Goal: Task Accomplishment & Management: Manage account settings

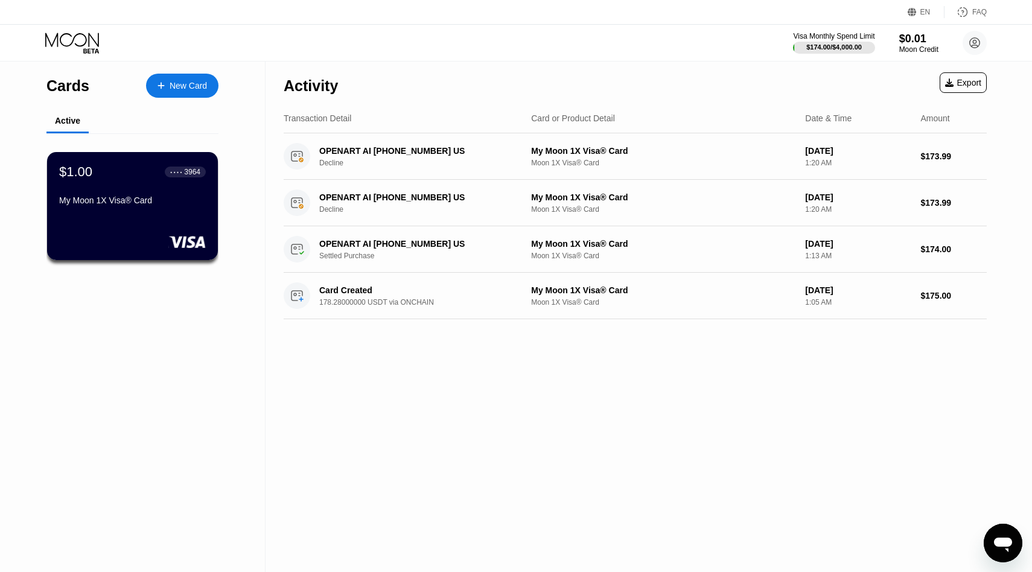
scroll to position [102, 0]
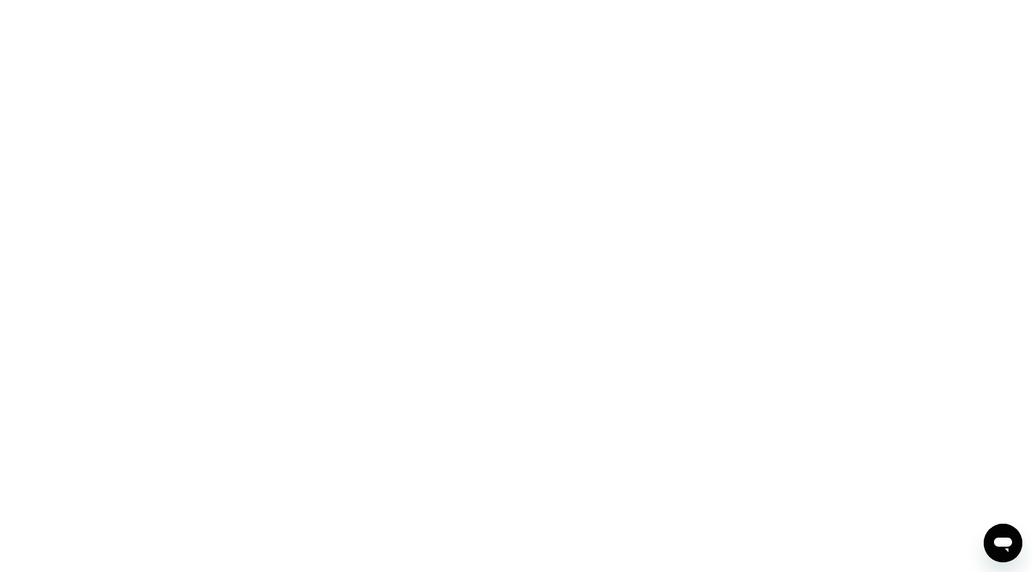
click at [1005, 532] on div "Open messaging window" at bounding box center [1003, 543] width 36 height 36
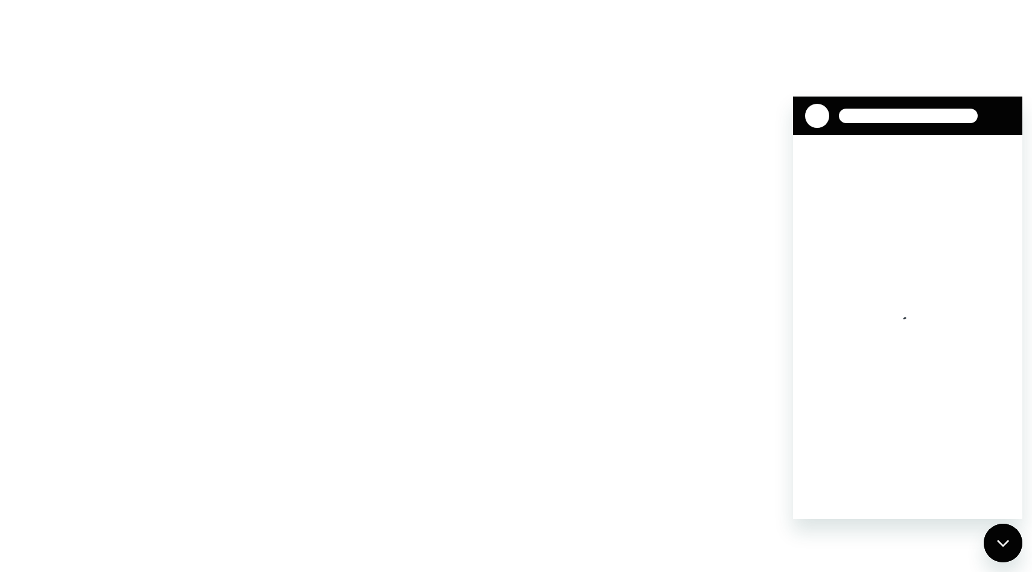
click at [184, 52] on div at bounding box center [516, 286] width 1032 height 572
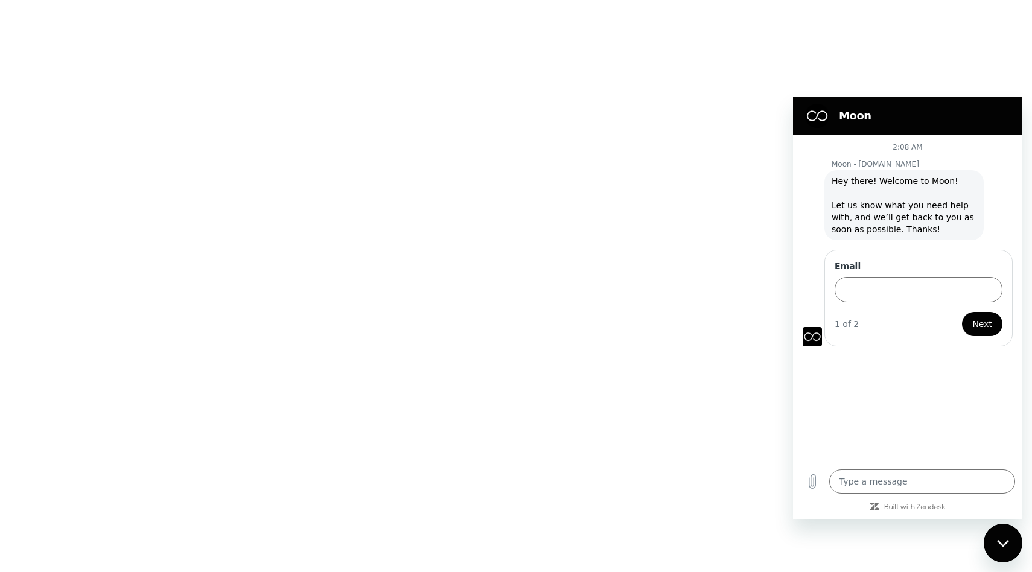
click at [986, 541] on div "Close messaging window" at bounding box center [1003, 543] width 36 height 36
type textarea "x"
